Goal: Information Seeking & Learning: Learn about a topic

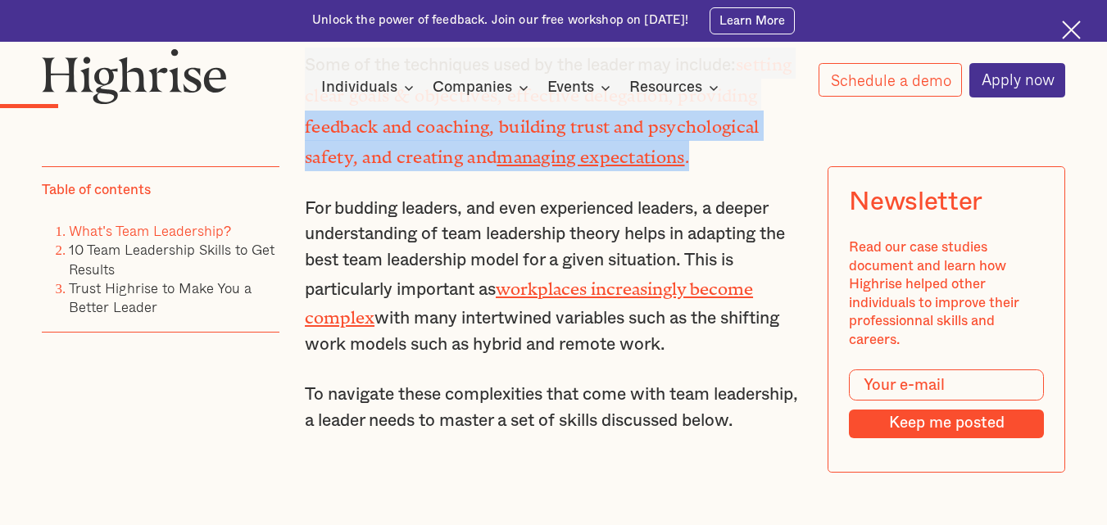
scroll to position [1884, 0]
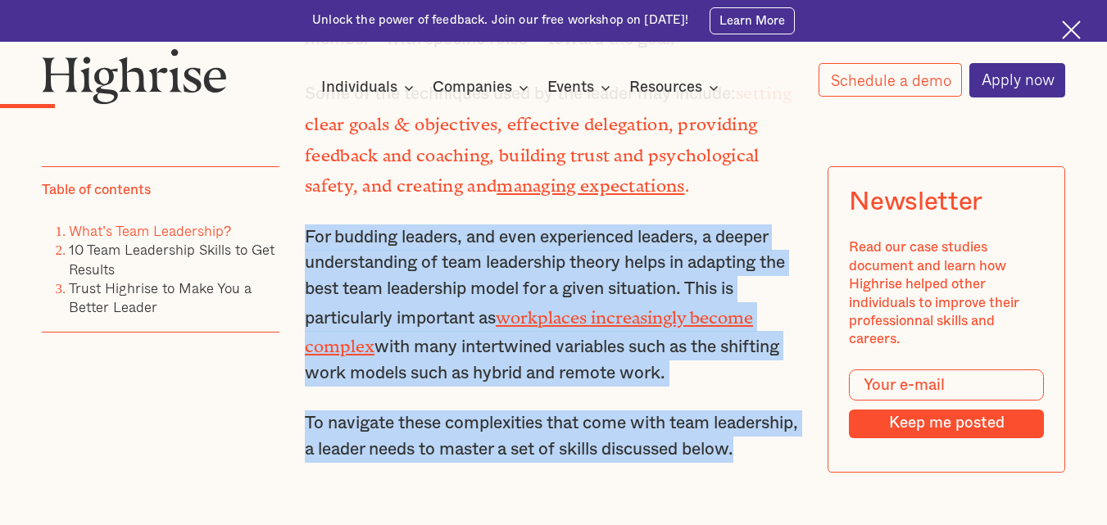
drag, startPoint x: 303, startPoint y: 233, endPoint x: 693, endPoint y: 463, distance: 452.4
copy div "For budding leaders, and even experienced leaders, a deeper understanding of te…"
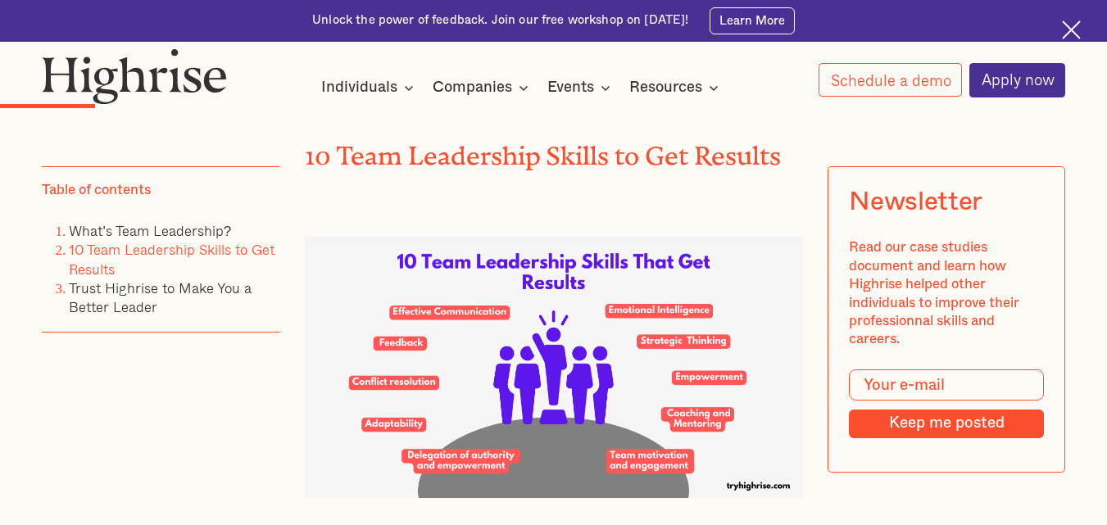
scroll to position [2540, 0]
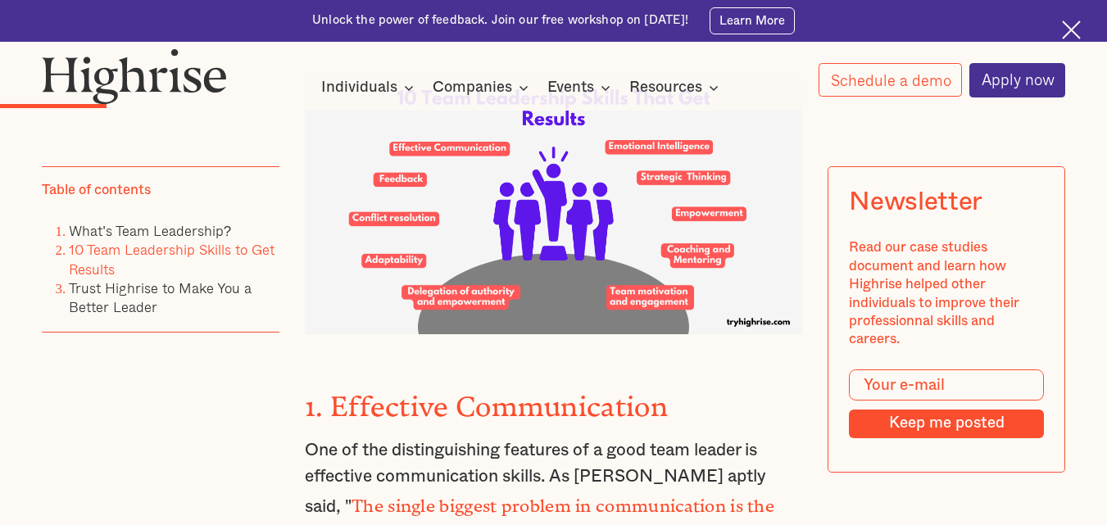
click at [488, 297] on img at bounding box center [553, 203] width 497 height 261
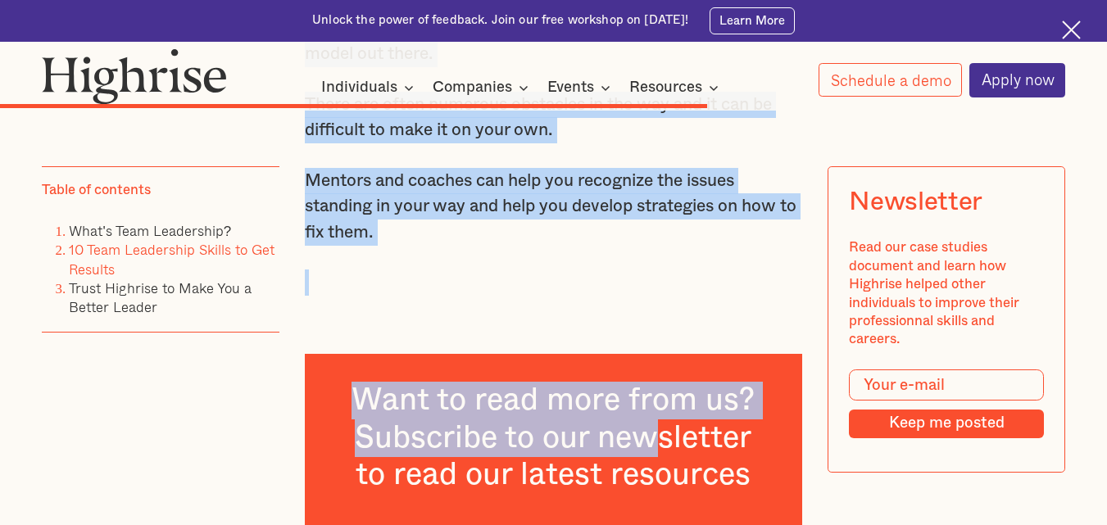
scroll to position [10277, 0]
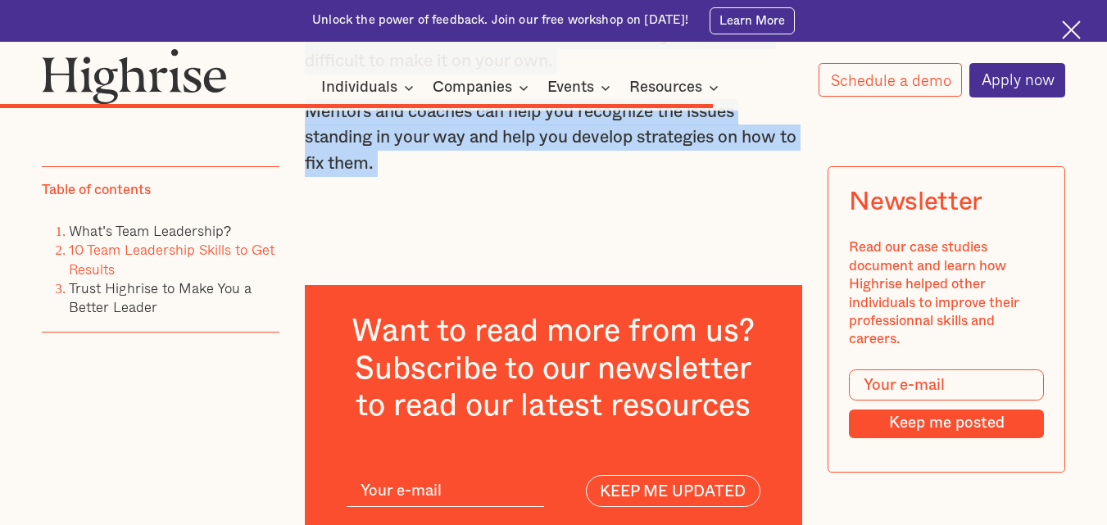
drag, startPoint x: 306, startPoint y: 179, endPoint x: 721, endPoint y: 310, distance: 434.7
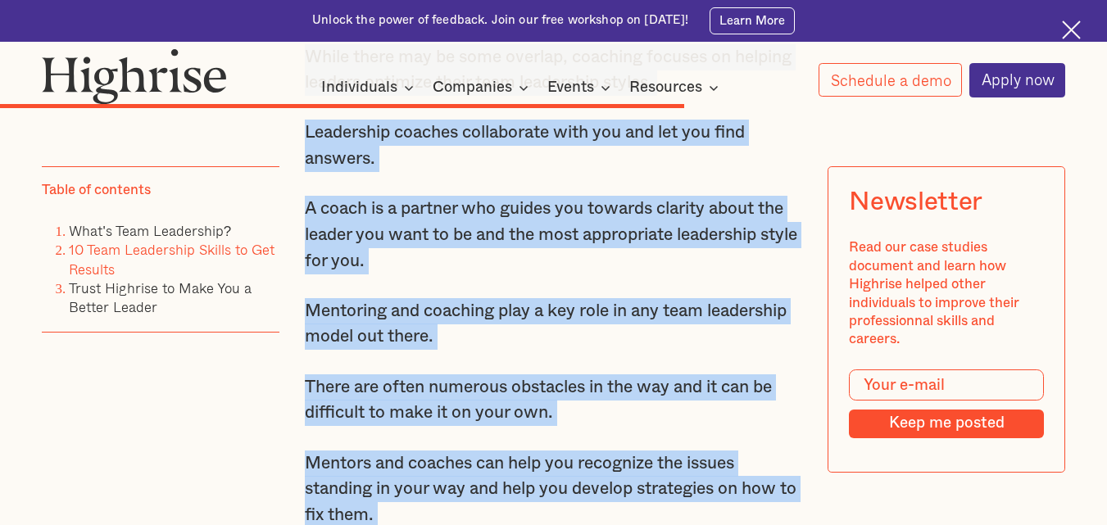
scroll to position [9949, 0]
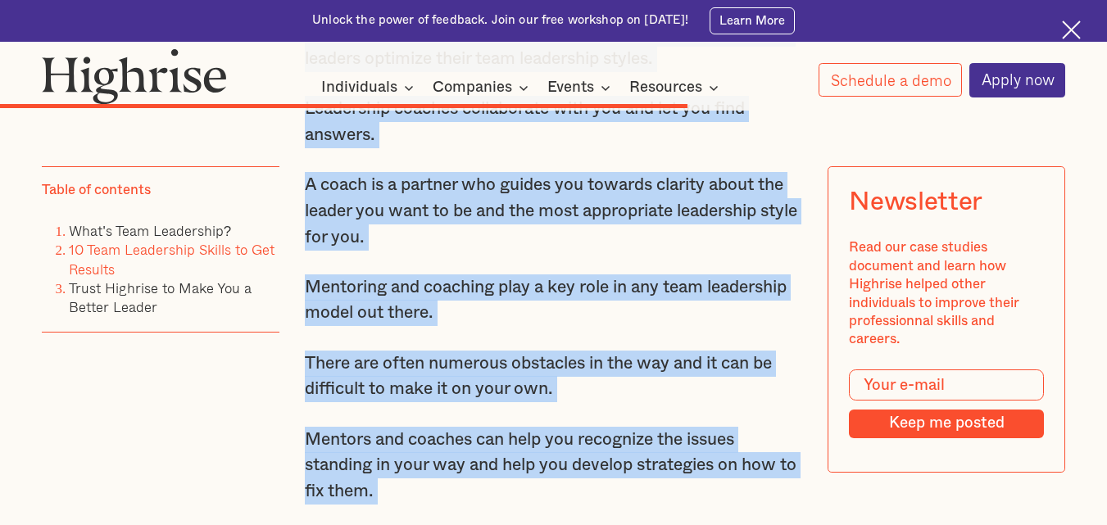
copy div "3. Loremipsu Dolorsitametc Adi el sed doeiusmodtempo incididu ut l etdo magn al…"
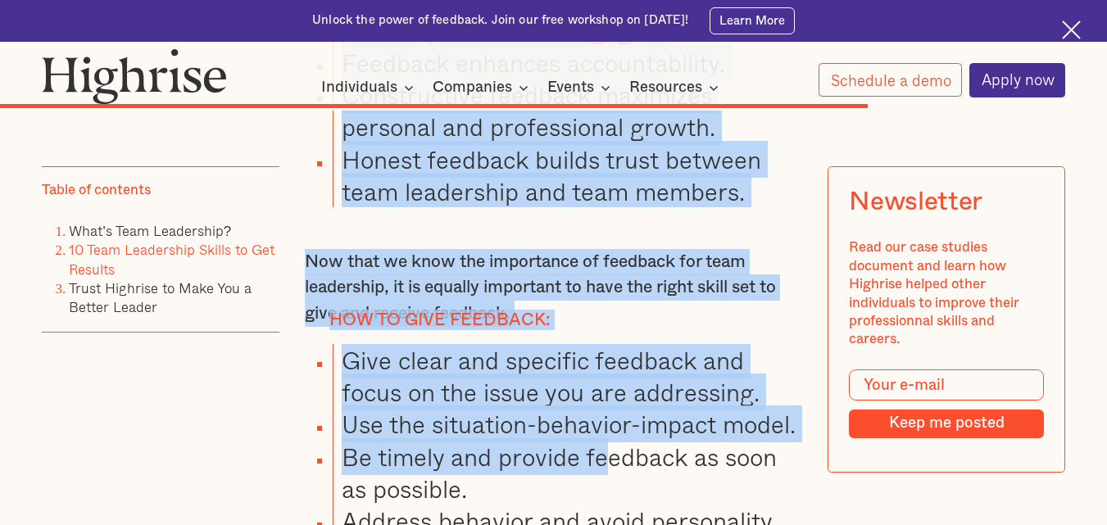
scroll to position [12460, 0]
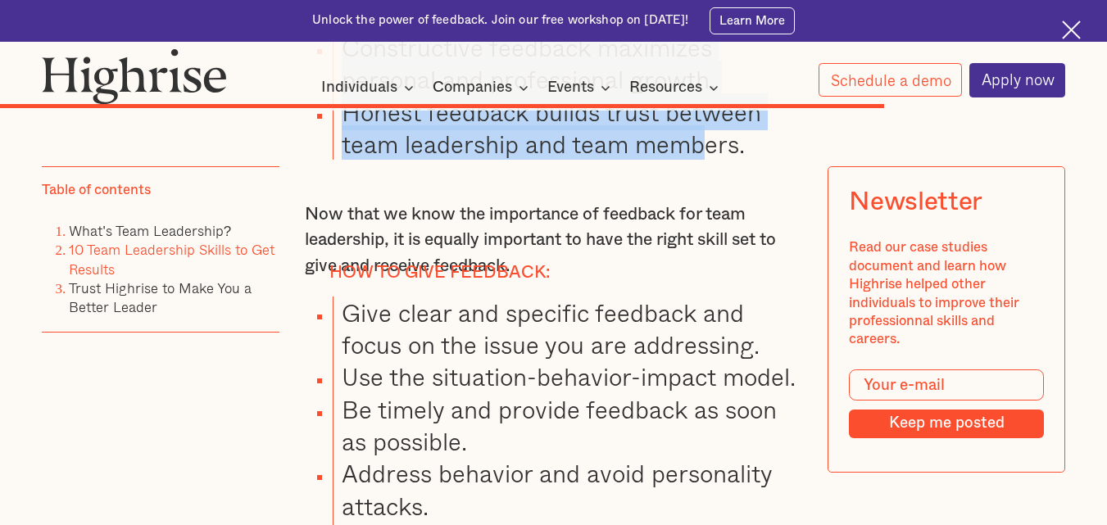
drag, startPoint x: 307, startPoint y: 199, endPoint x: 708, endPoint y: 191, distance: 400.7
click at [709, 190] on div "9. Empowerment One of the most important skills of a good leader is the ability…" at bounding box center [553, 24] width 497 height 3318
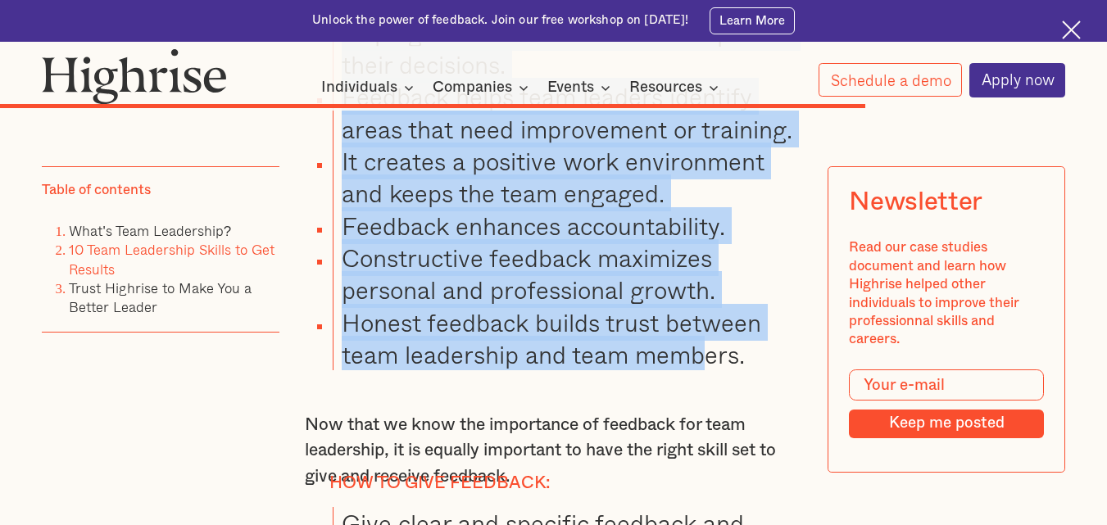
scroll to position [12214, 0]
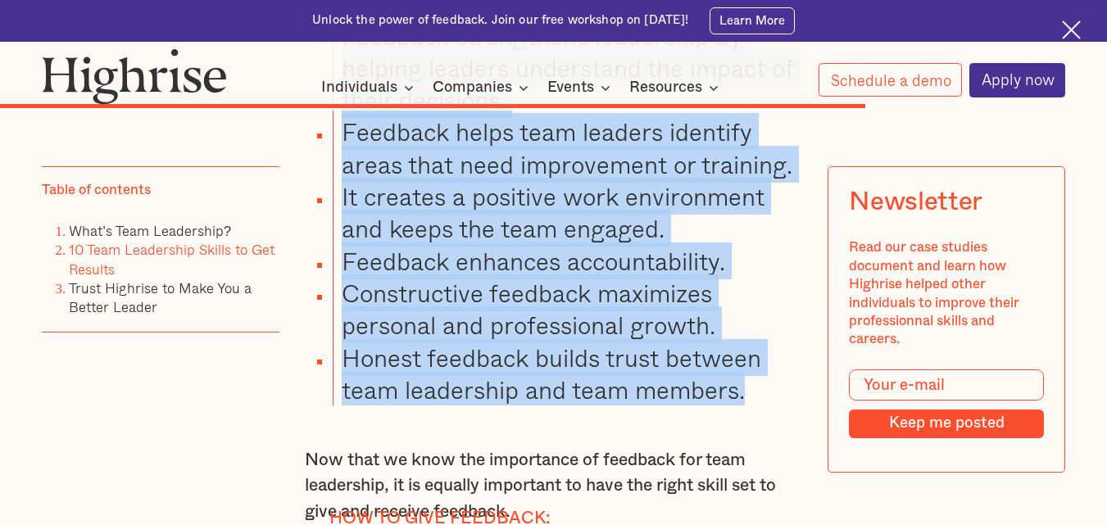
copy div "9. Empowerment One of the most important skills of a good leader is the ability…"
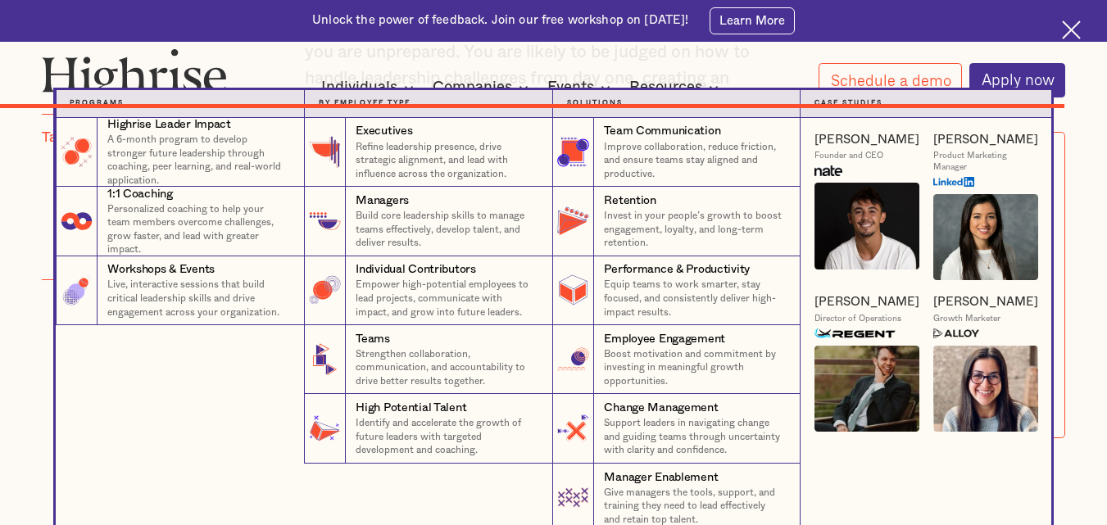
scroll to position [14590, 0]
